Goal: Check status: Check status

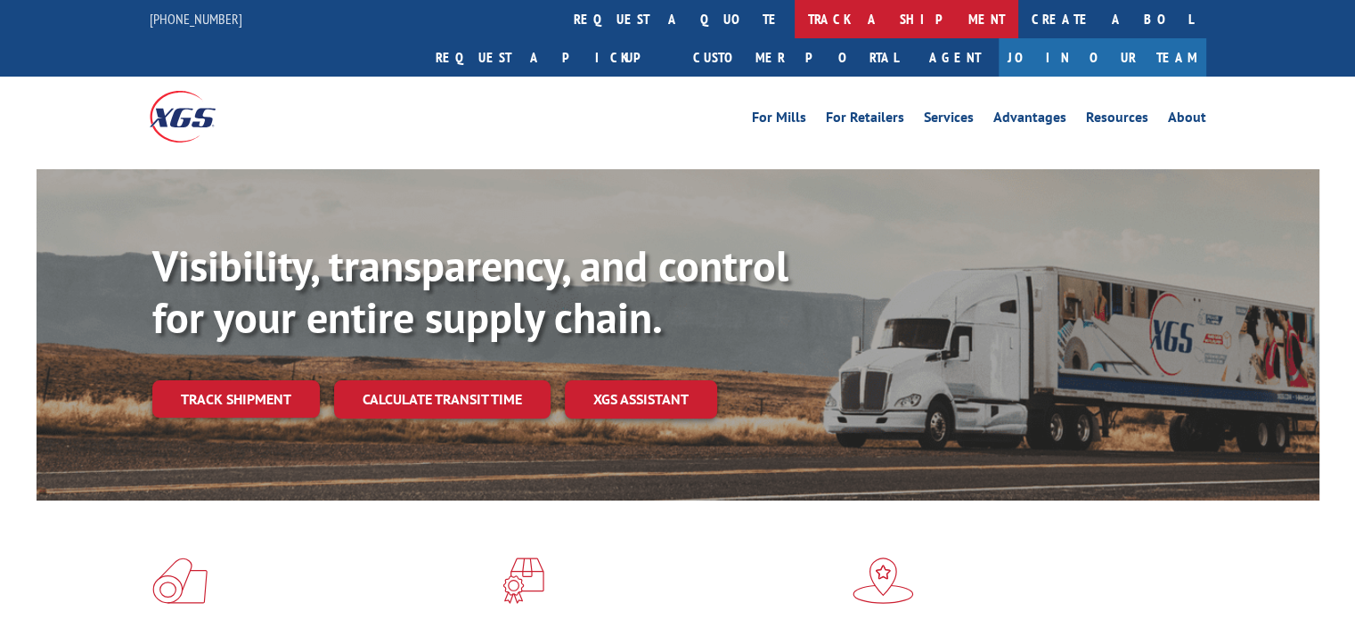
click at [795, 12] on link "track a shipment" at bounding box center [907, 19] width 224 height 38
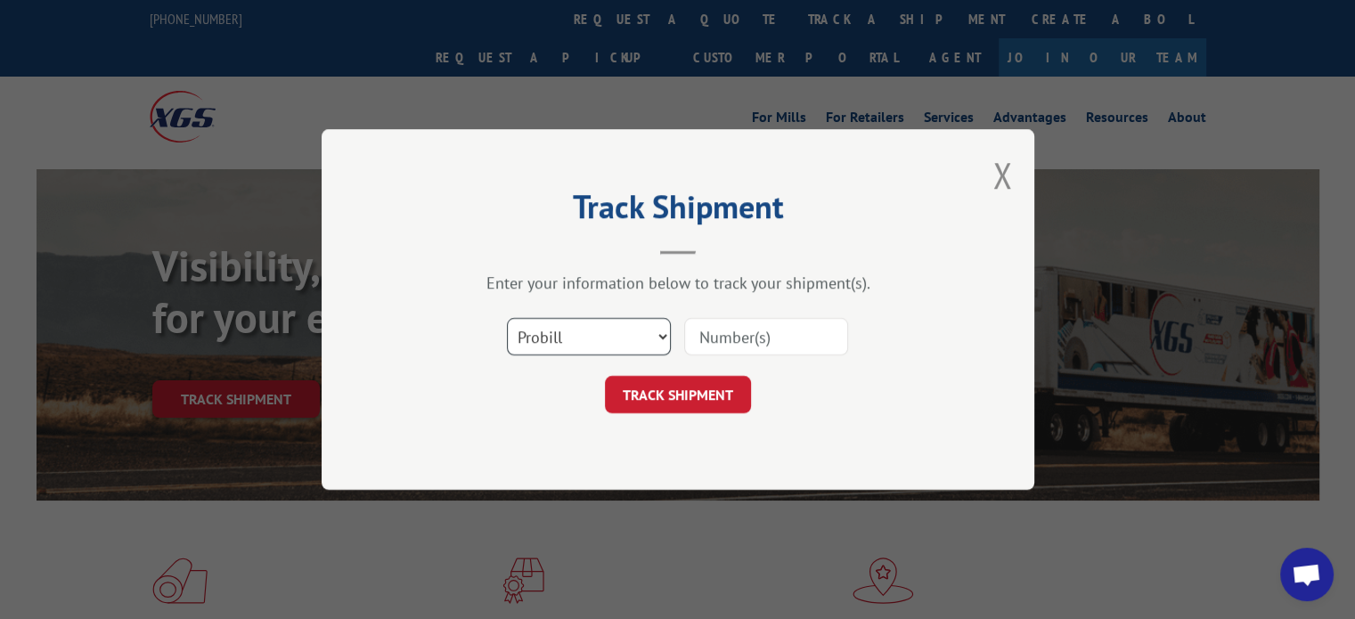
click at [660, 336] on select "Select category... Probill BOL PO" at bounding box center [589, 336] width 164 height 37
select select "bol"
click at [507, 318] on select "Select category... Probill BOL PO" at bounding box center [589, 336] width 164 height 37
paste input "4084516"
type input "4084516"
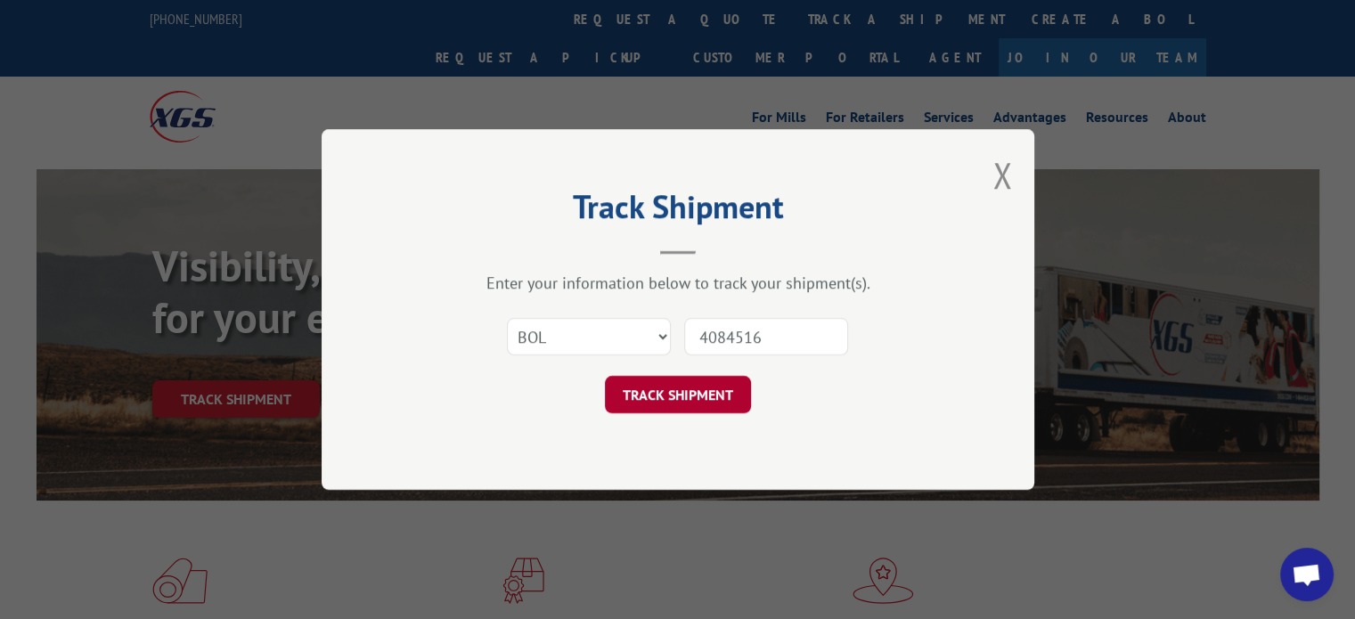
click at [677, 394] on button "TRACK SHIPMENT" at bounding box center [678, 394] width 146 height 37
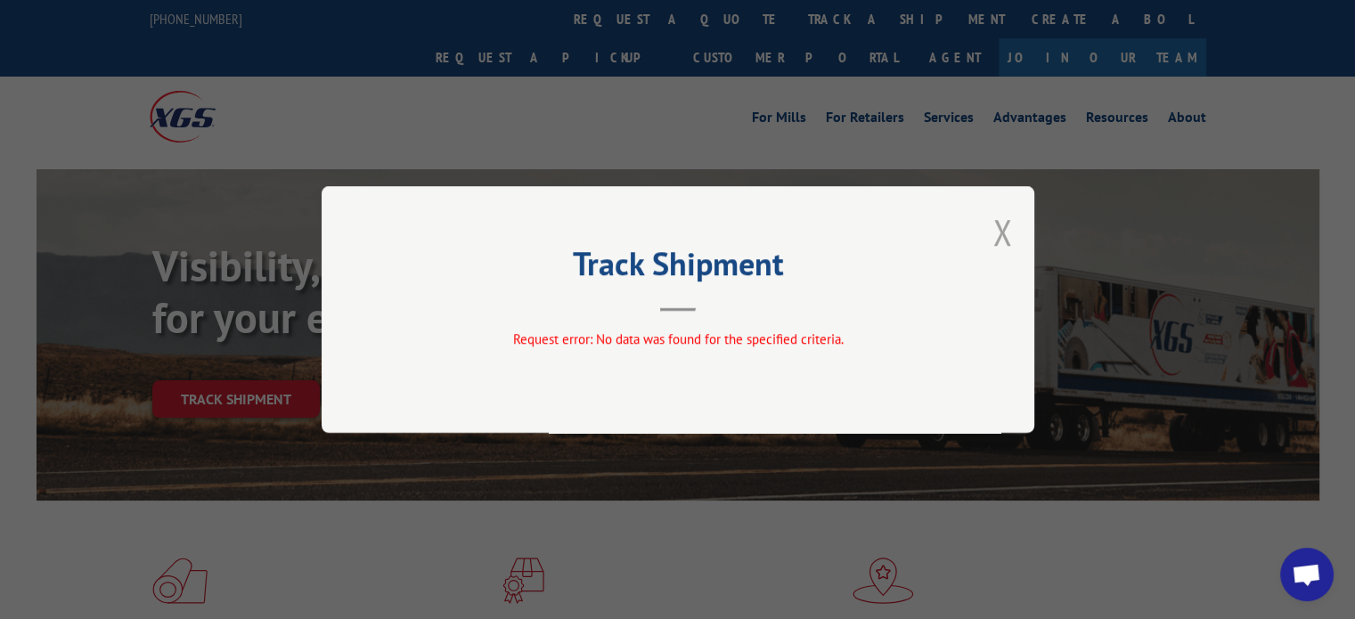
click at [1005, 236] on button "Close modal" at bounding box center [1003, 232] width 20 height 47
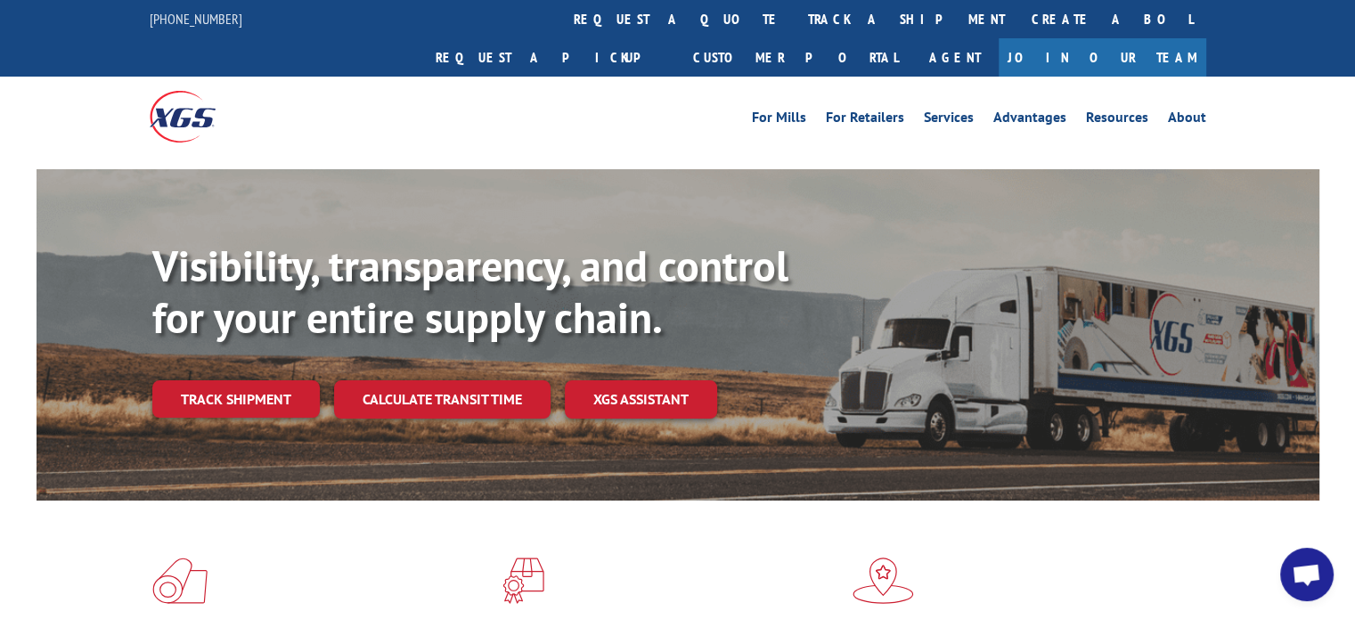
click at [795, 22] on link "track a shipment" at bounding box center [907, 19] width 224 height 38
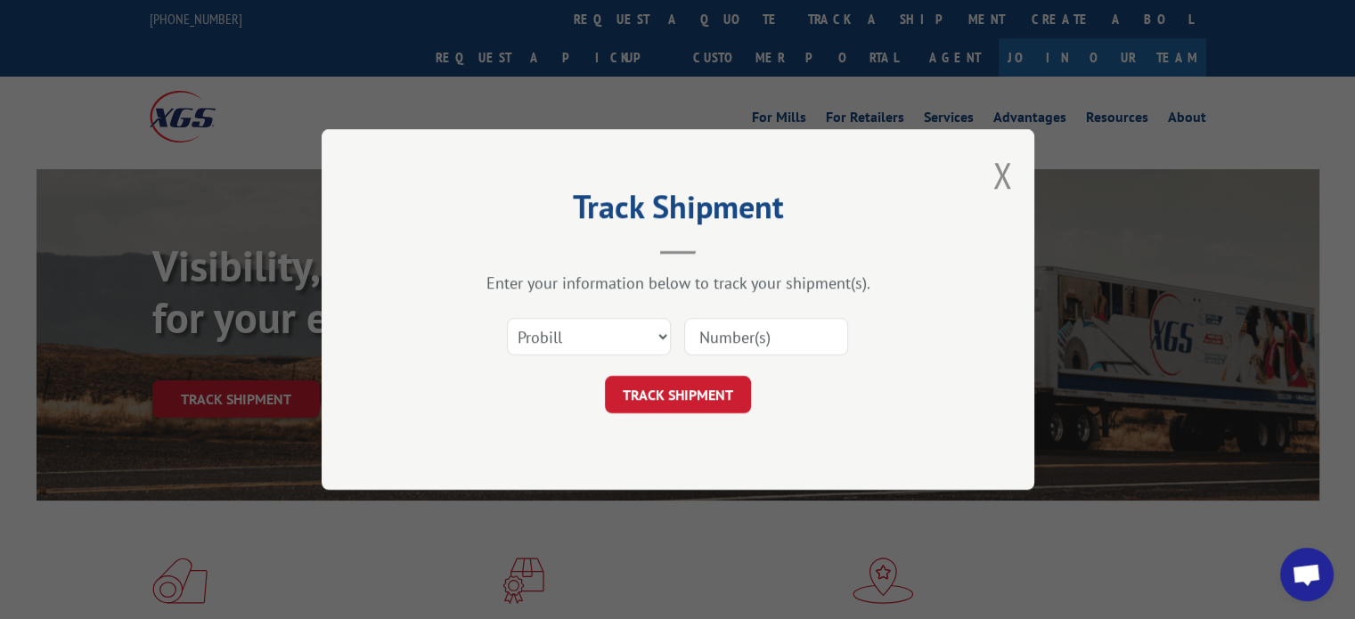
paste input "14370210"
type input "14370210"
click at [678, 392] on button "TRACK SHIPMENT" at bounding box center [678, 394] width 146 height 37
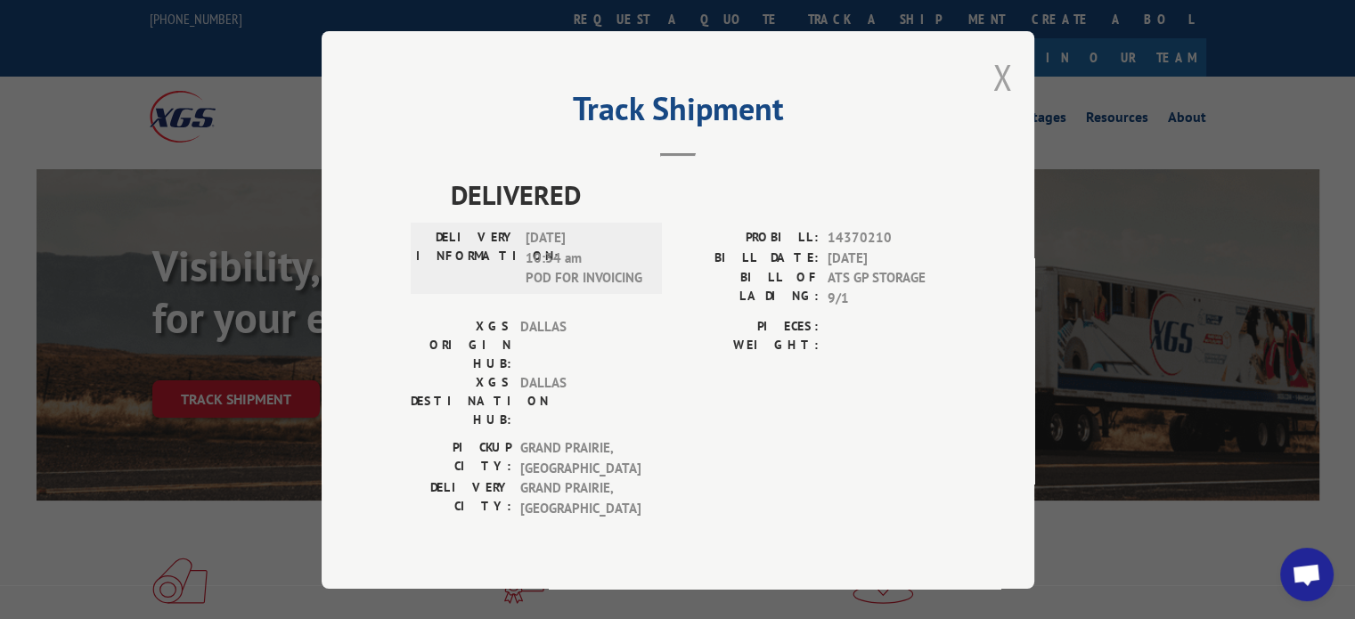
click at [998, 92] on button "Close modal" at bounding box center [1003, 76] width 20 height 47
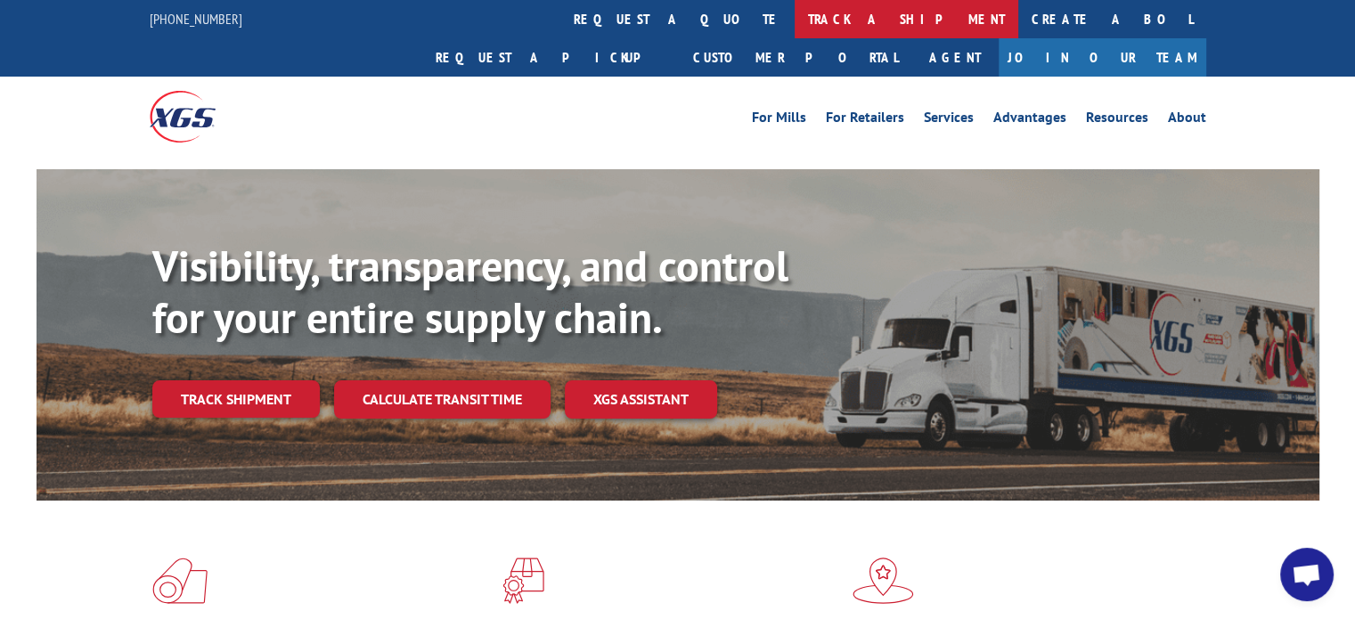
click at [795, 21] on link "track a shipment" at bounding box center [907, 19] width 224 height 38
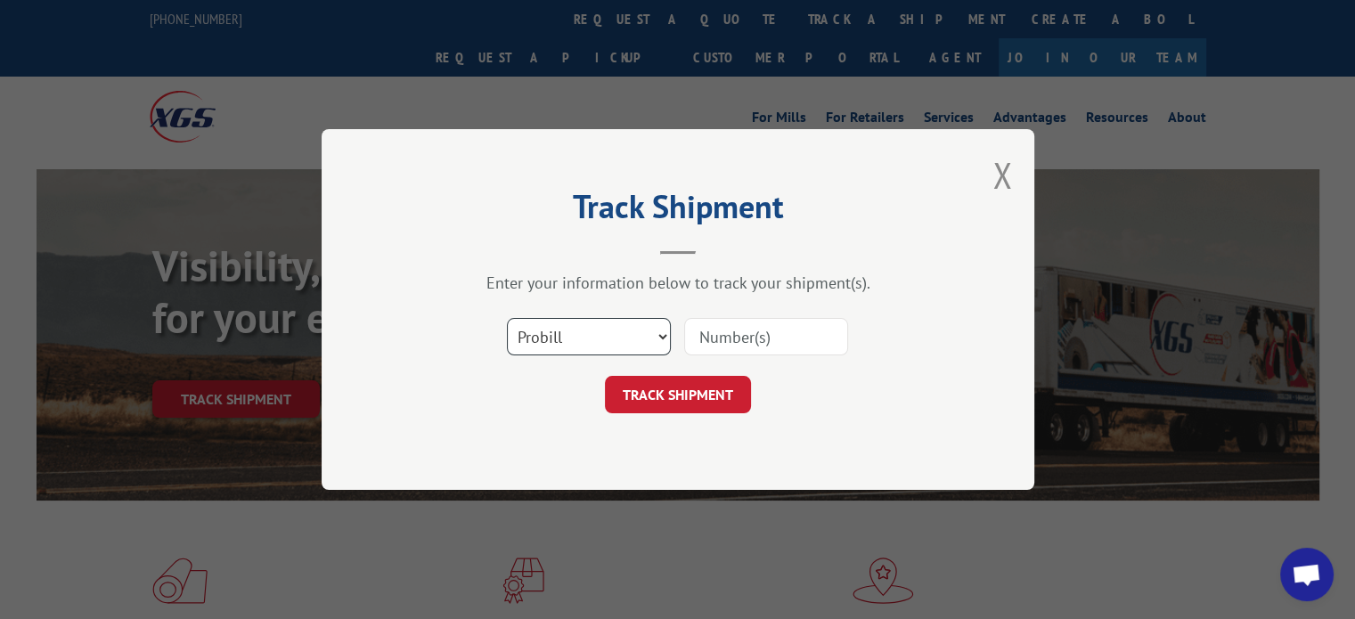
click at [662, 336] on select "Select category... Probill BOL PO" at bounding box center [589, 336] width 164 height 37
paste input "2094692"
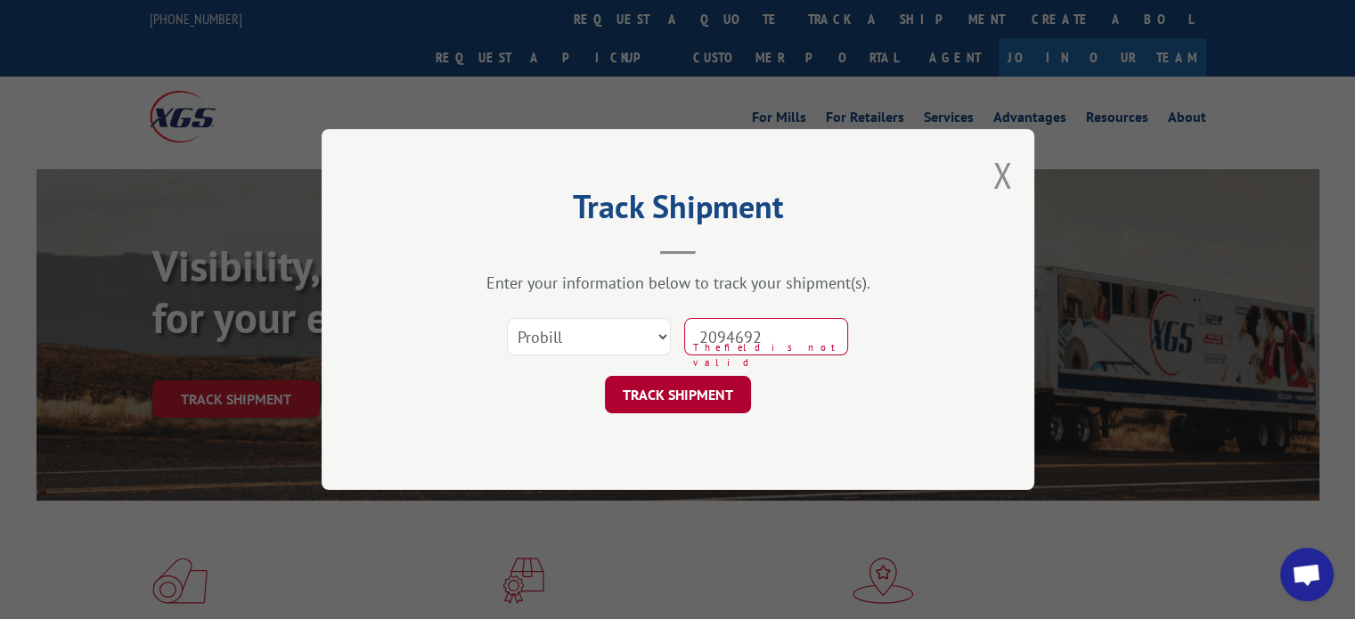
type input "2094692"
click at [676, 392] on button "TRACK SHIPMENT" at bounding box center [678, 394] width 146 height 37
click at [1002, 174] on button "Close modal" at bounding box center [1003, 174] width 20 height 47
